Goal: Task Accomplishment & Management: Use online tool/utility

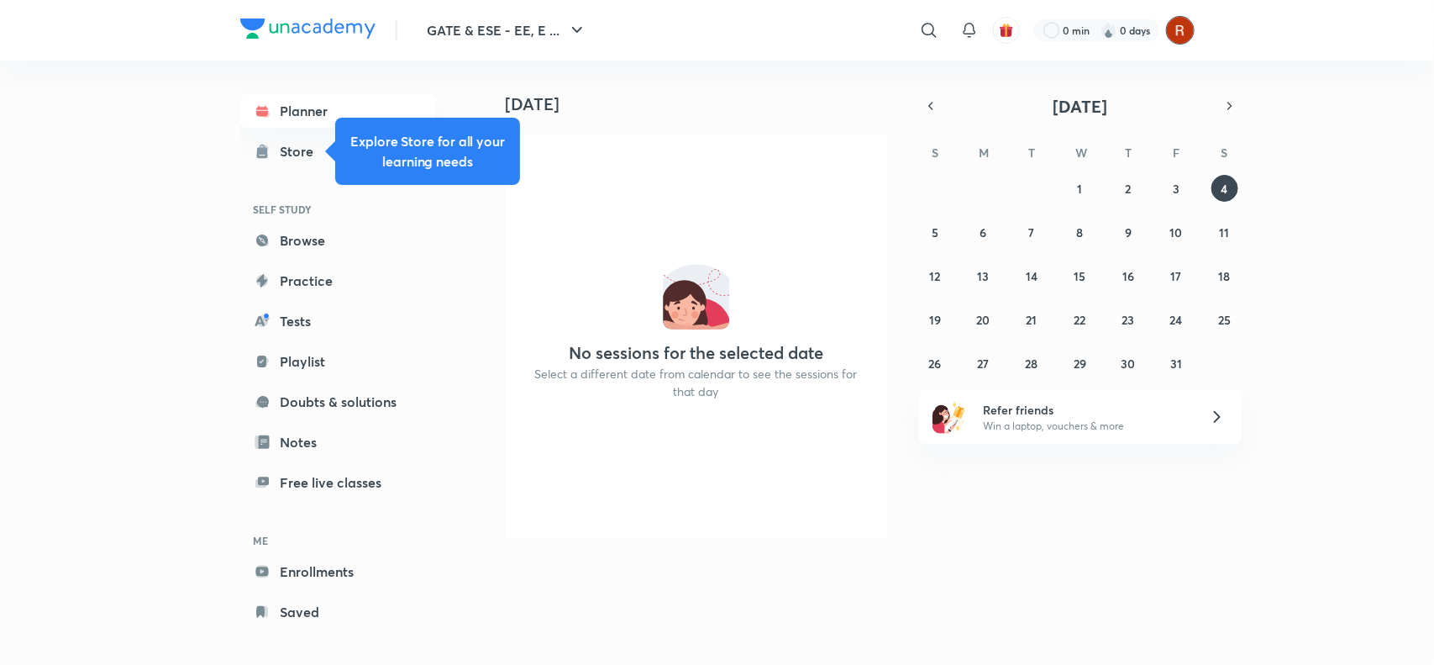
click at [1179, 35] on img at bounding box center [1180, 30] width 29 height 29
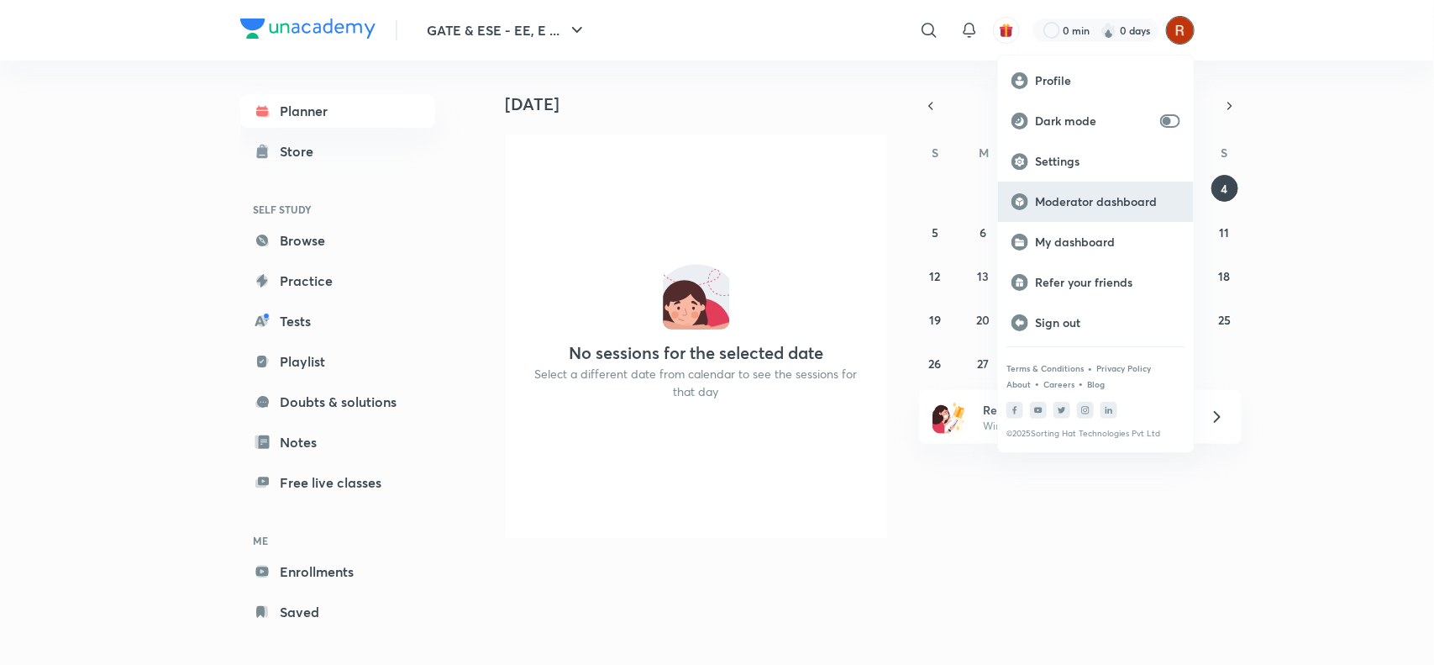
click at [1086, 204] on p "Moderator dashboard" at bounding box center [1107, 201] width 145 height 15
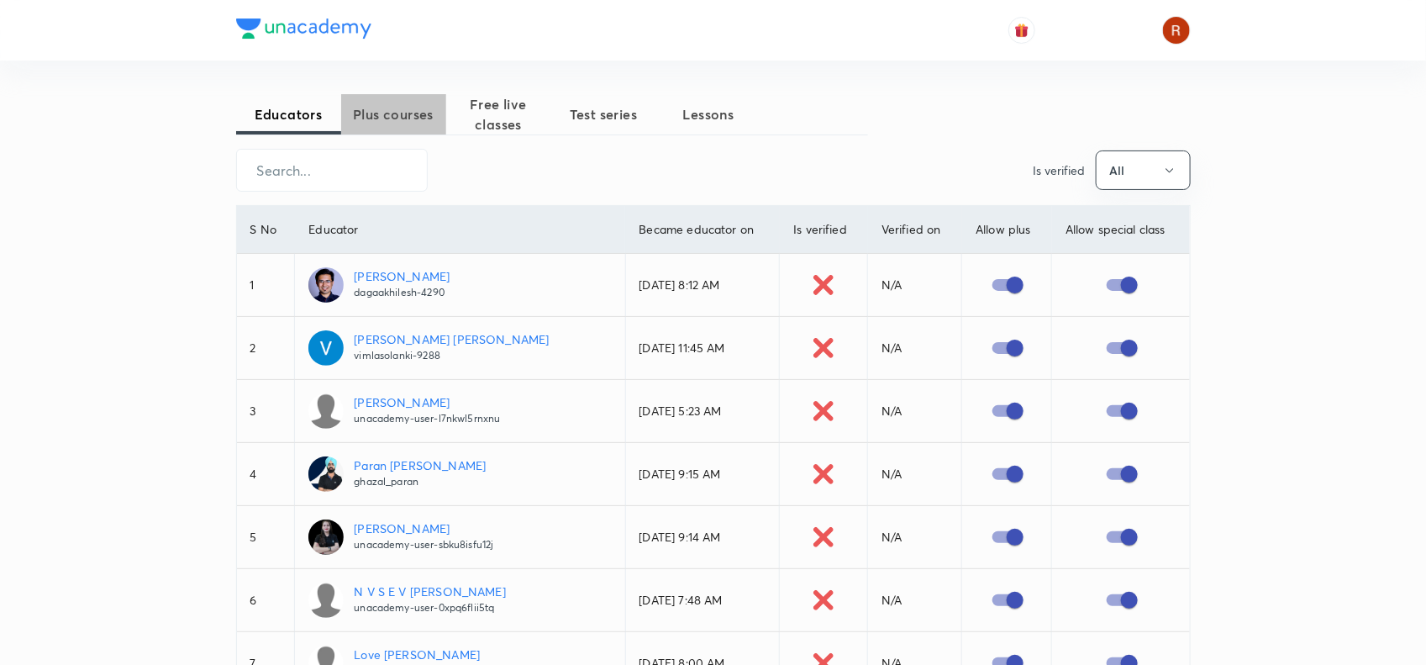
click at [405, 122] on span "Plus courses" at bounding box center [393, 114] width 105 height 20
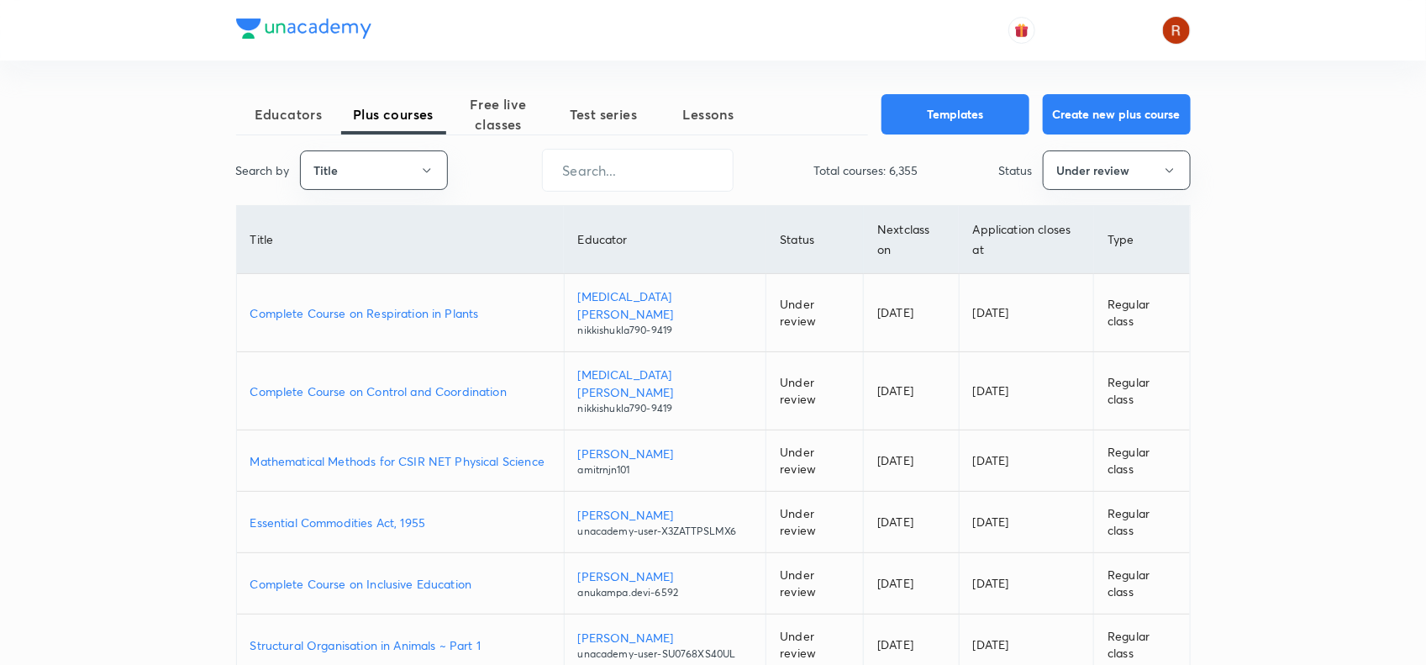
click at [402, 304] on p "Complete Course on Respiration in Plants" at bounding box center [400, 313] width 300 height 18
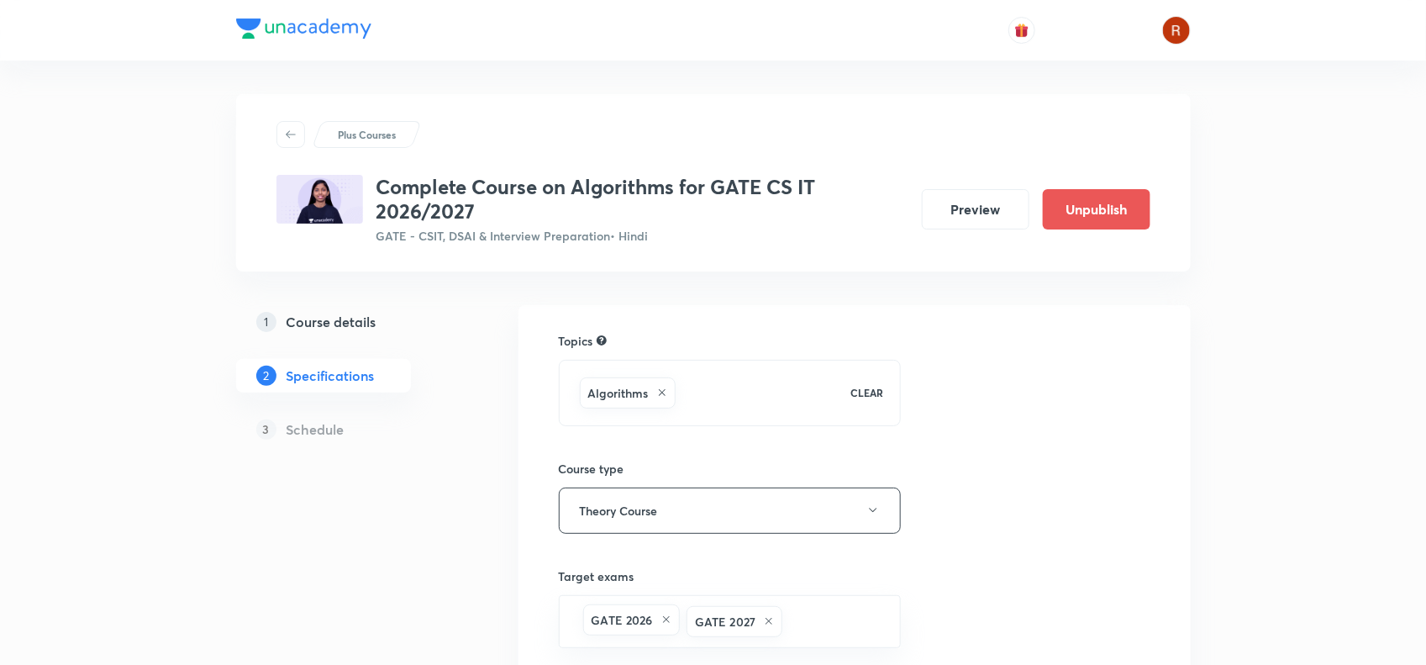
click at [326, 321] on h5 "Course details" at bounding box center [332, 322] width 90 height 20
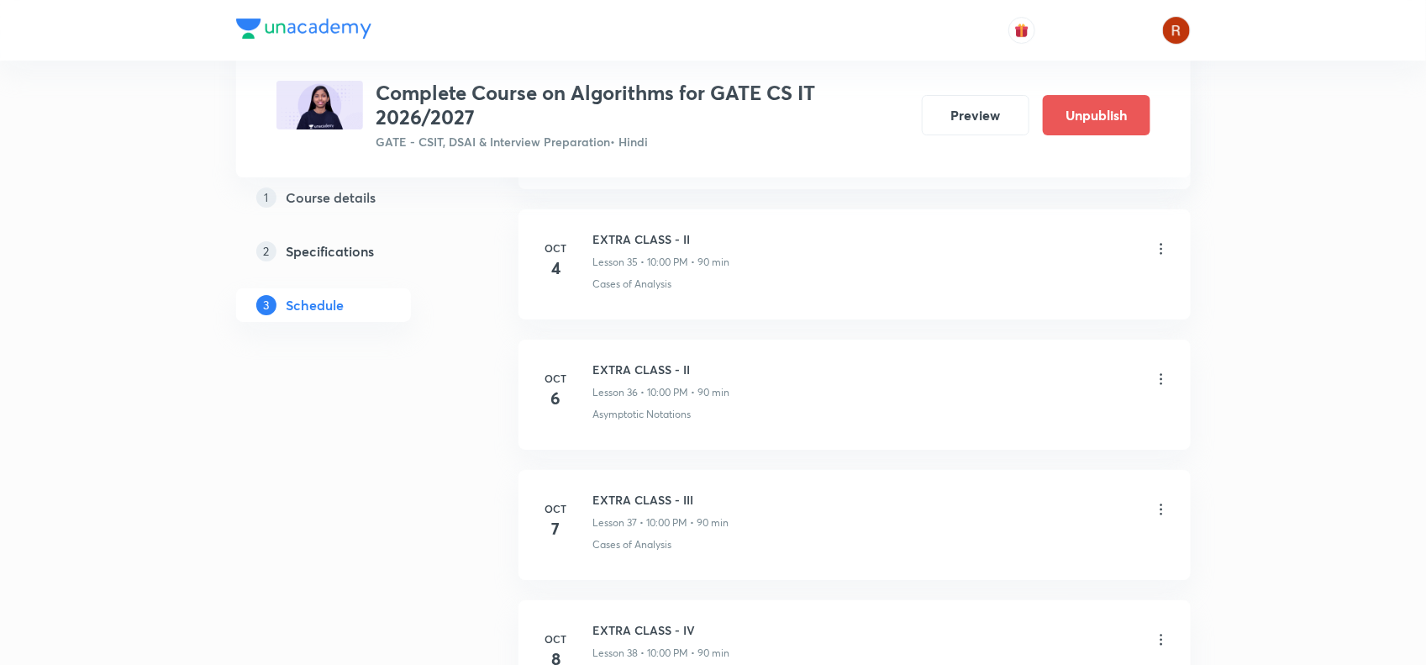
scroll to position [5469, 0]
click at [1160, 265] on icon at bounding box center [1161, 258] width 17 height 17
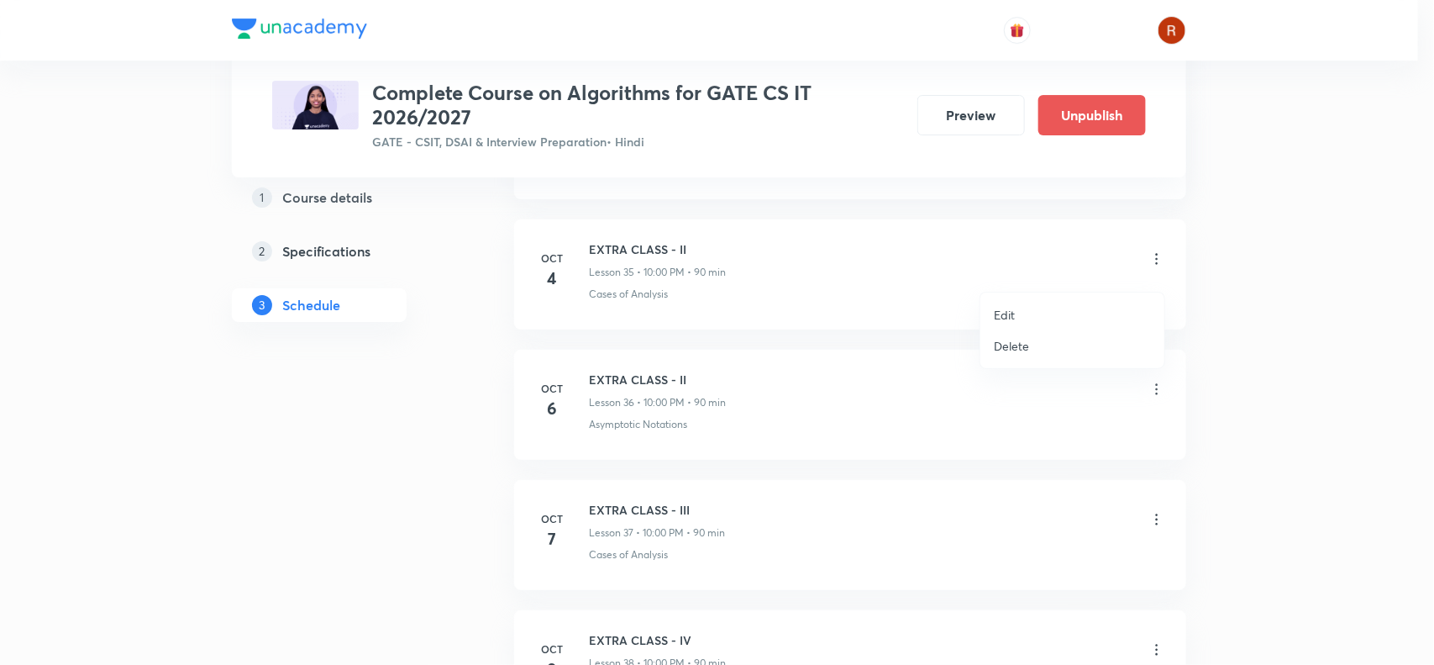
click at [1019, 308] on li "Edit" at bounding box center [1073, 314] width 184 height 31
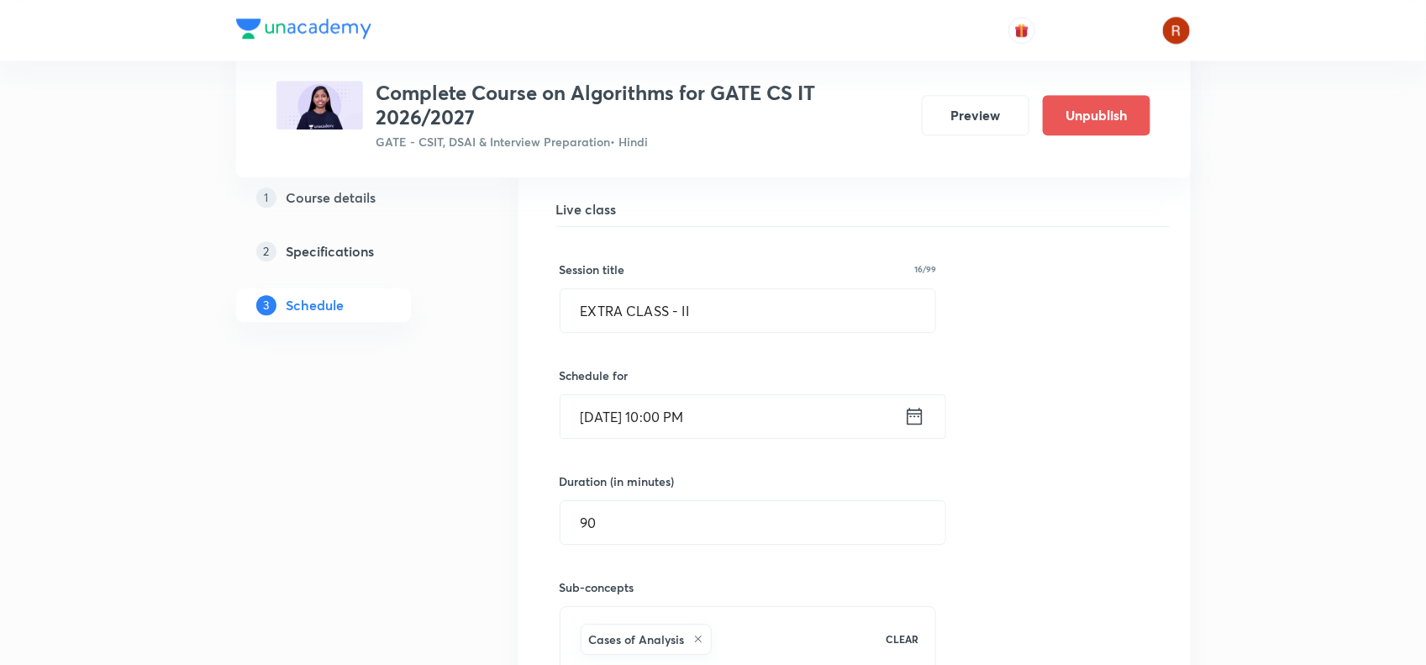
scroll to position [4866, 0]
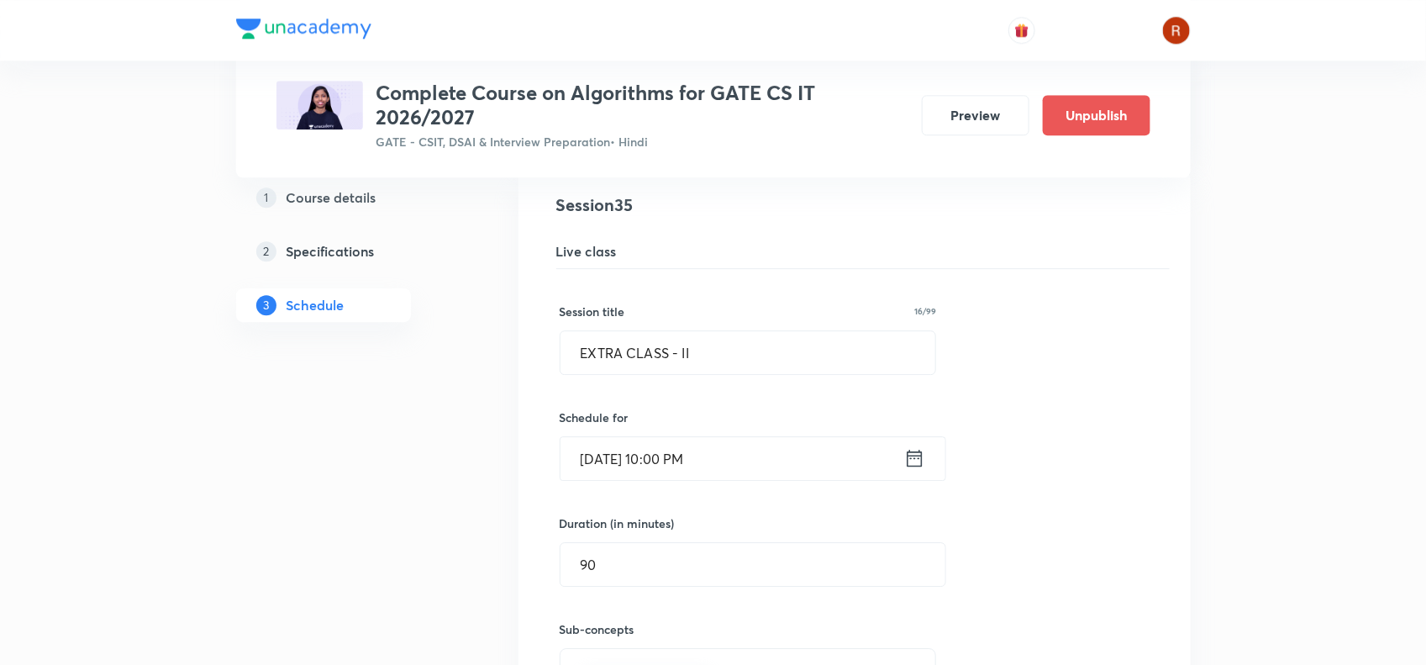
click at [613, 473] on input "[DATE] 10:00 PM" at bounding box center [732, 458] width 344 height 43
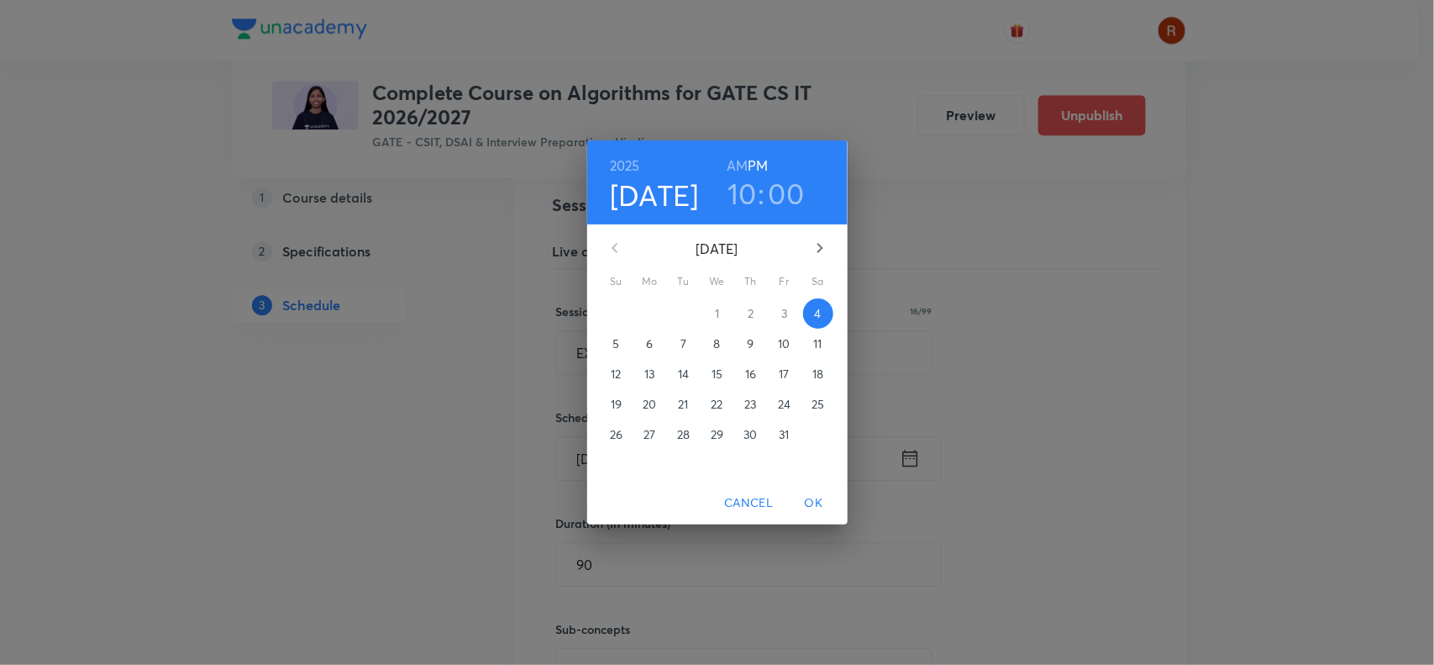
click at [784, 341] on p "10" at bounding box center [784, 343] width 12 height 17
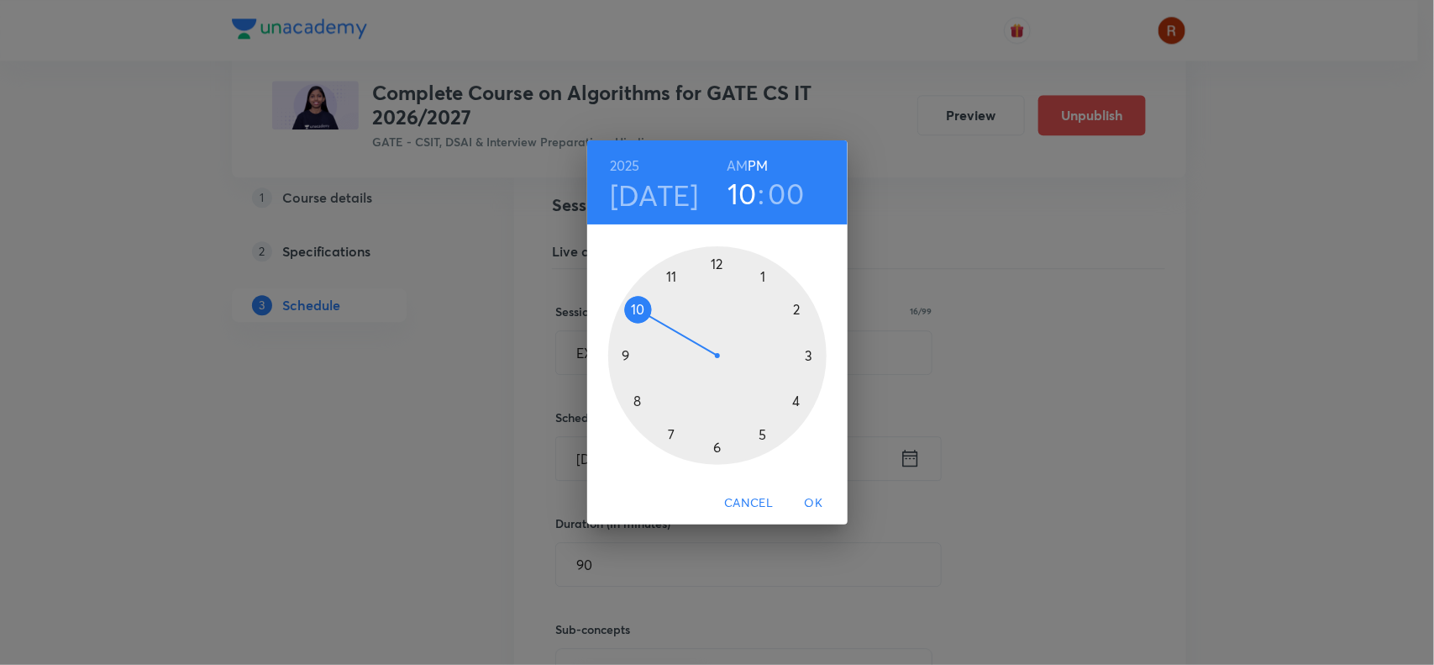
click at [813, 494] on span "OK" at bounding box center [814, 502] width 40 height 21
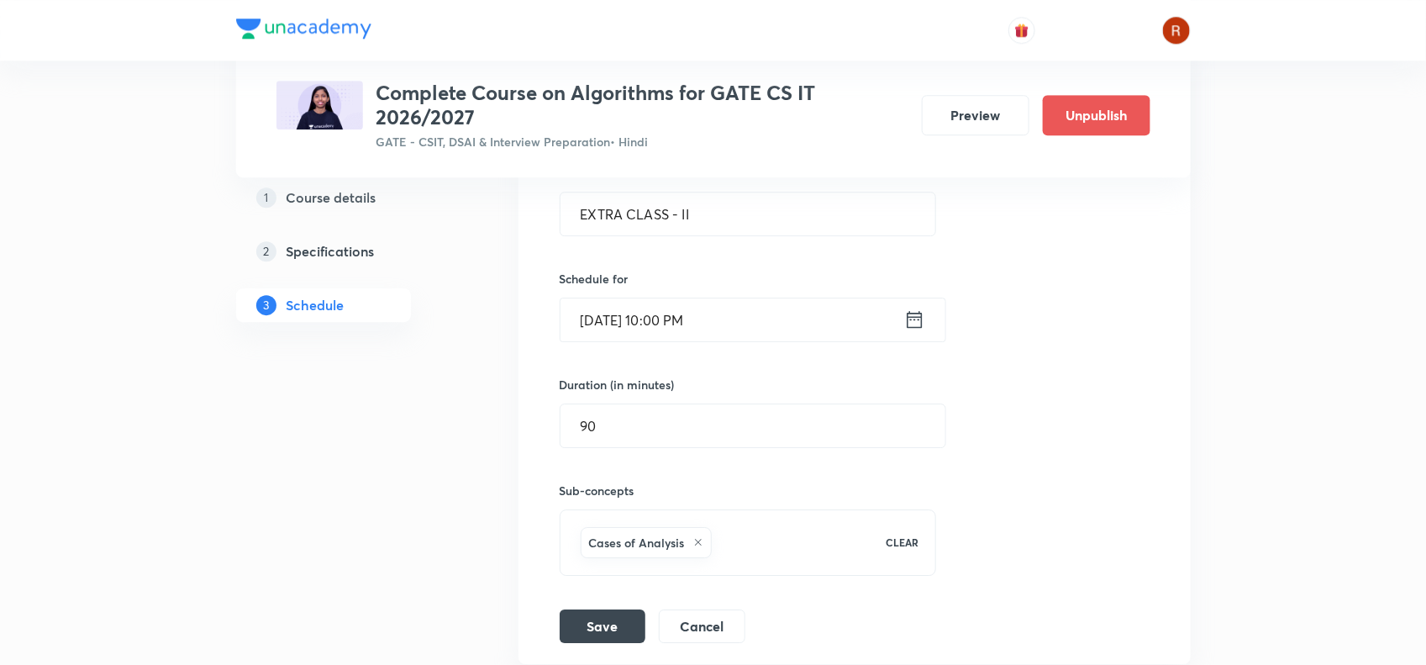
scroll to position [5010, 0]
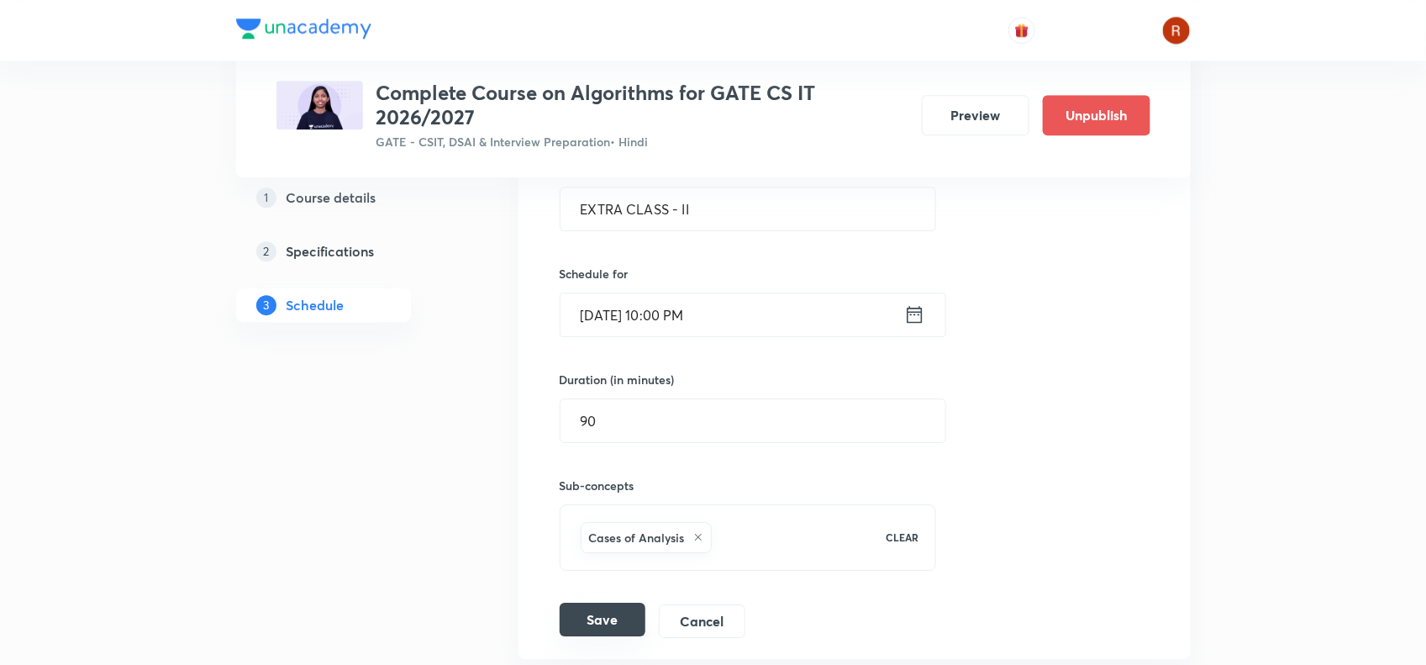
click at [613, 622] on button "Save" at bounding box center [603, 619] width 86 height 34
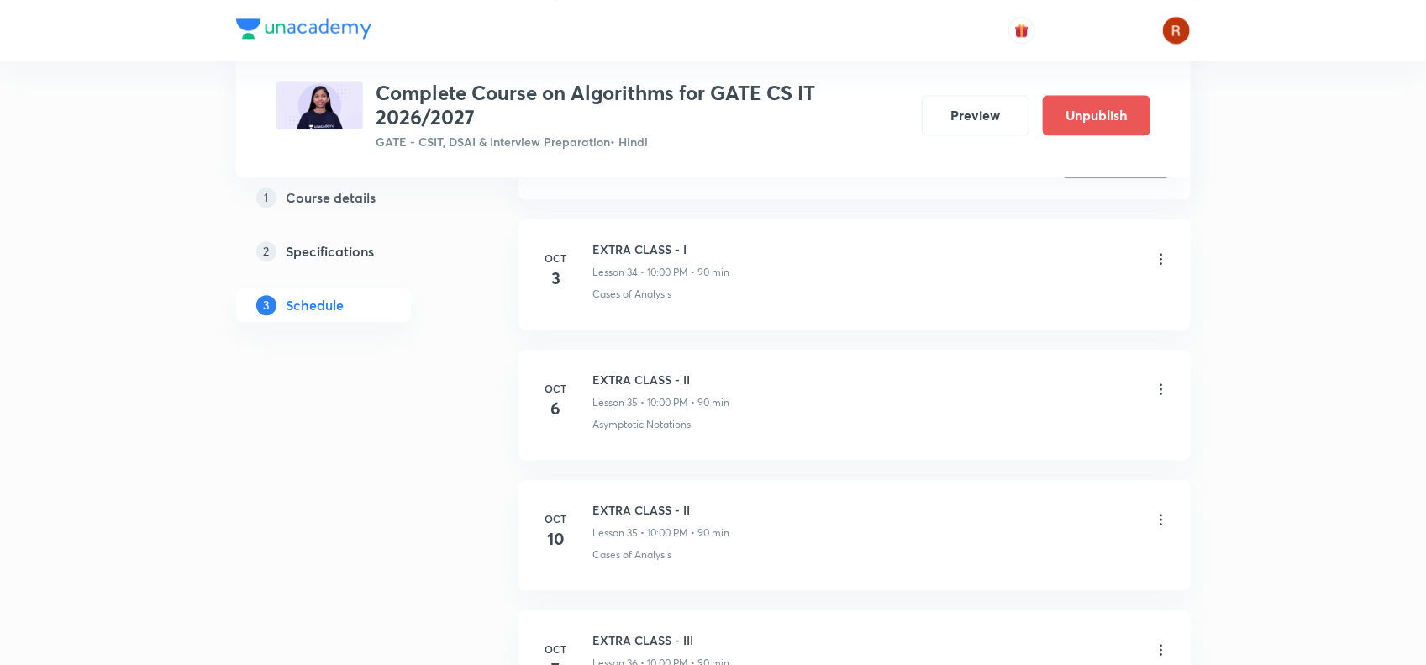
scroll to position [4778, 0]
